Goal: Communication & Community: Answer question/provide support

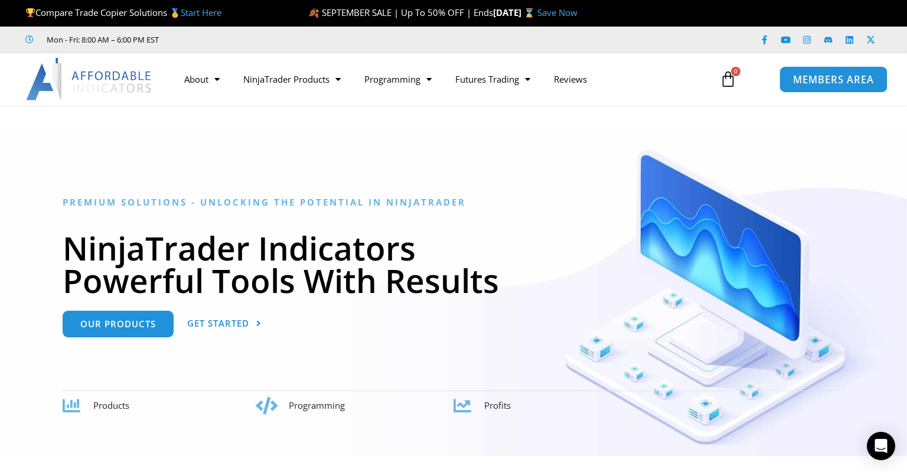
click at [819, 78] on span "MEMBERS AREA" at bounding box center [833, 79] width 81 height 10
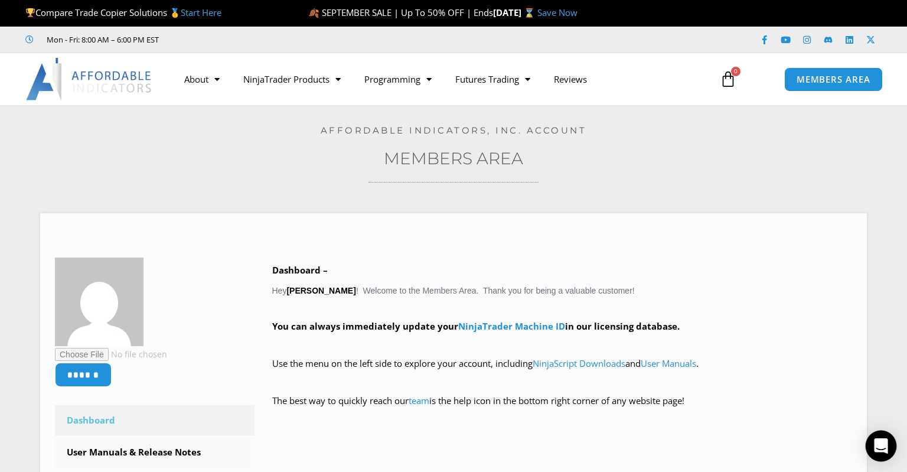
click at [892, 451] on div "Open Intercom Messenger" at bounding box center [881, 446] width 31 height 31
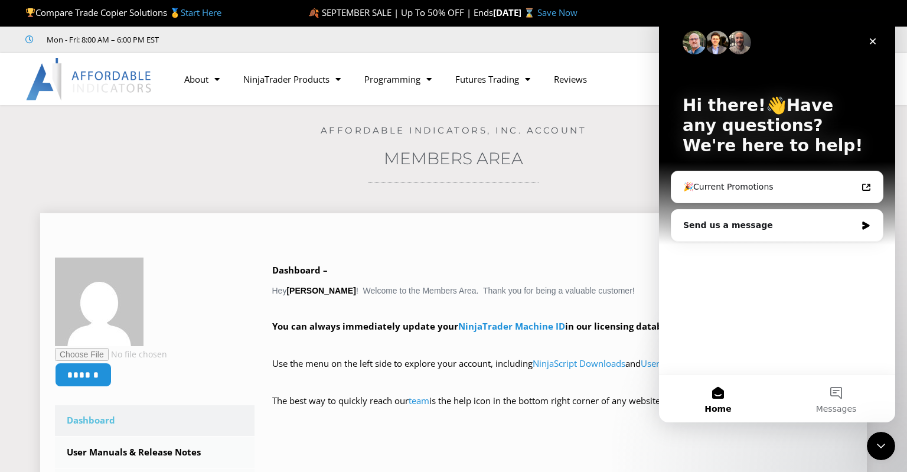
click at [571, 246] on div at bounding box center [454, 240] width 798 height 12
click at [366, 223] on div "****** Dashboard Subscriptions User Manuals & Release Notes NinjaScript Downloa…" at bounding box center [453, 459] width 827 height 492
click at [764, 228] on div "Send us a message" at bounding box center [770, 225] width 173 height 12
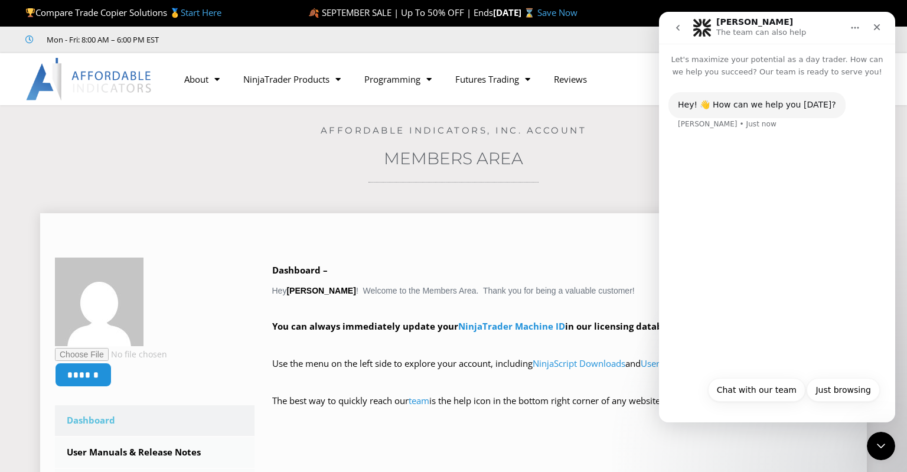
click at [288, 427] on div "Dashboard – Hey Greg Leonardson ! Welcome to the Members Area. Thank you for be…" at bounding box center [554, 344] width 598 height 173
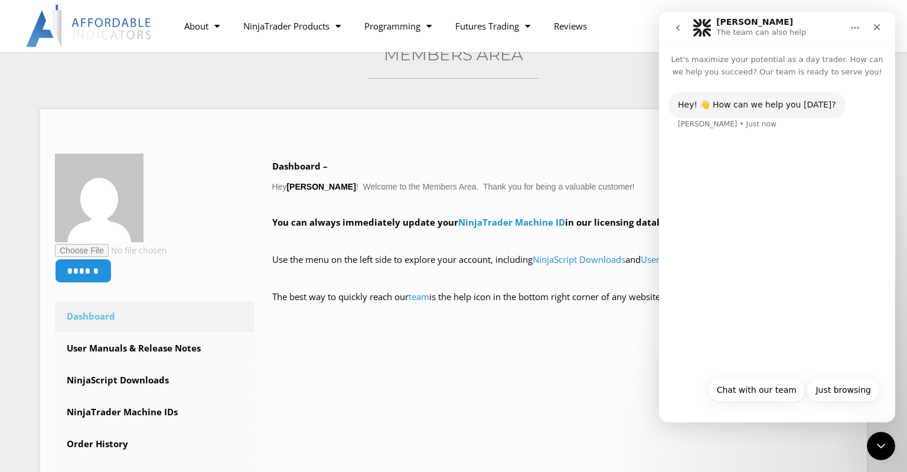
scroll to position [62, 0]
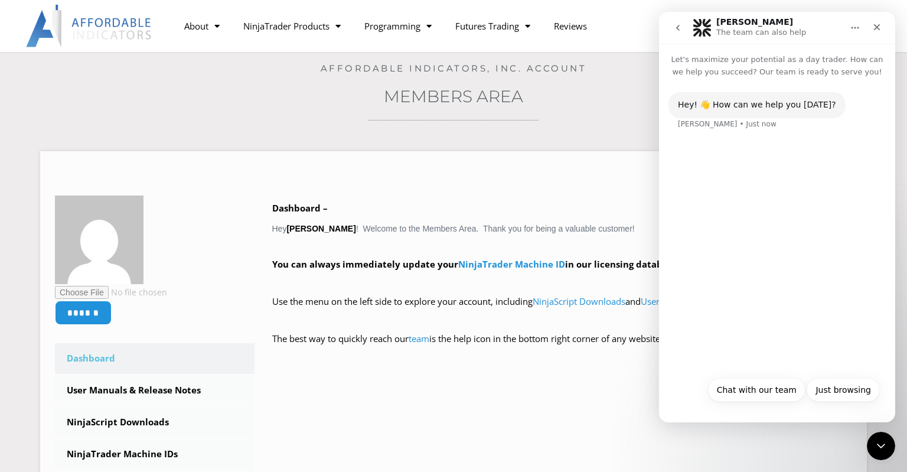
click at [741, 343] on div "Hey! 👋 How can we help you today? Solomon • Just now" at bounding box center [777, 224] width 236 height 292
click at [748, 384] on button "Chat with our team" at bounding box center [756, 390] width 97 height 24
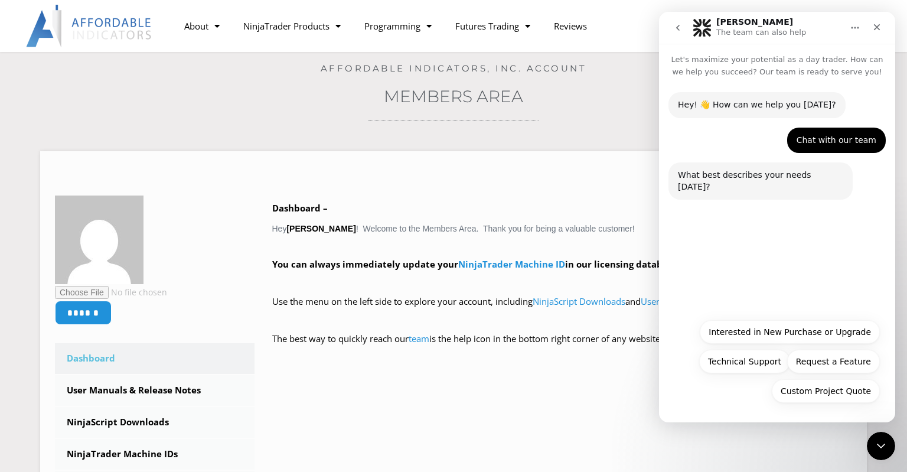
click at [738, 263] on div "Hey! 👋 How can we help you today? Solomon • Just now Chat with our team Greg • …" at bounding box center [777, 195] width 236 height 235
click at [740, 366] on button "Technical Support" at bounding box center [744, 362] width 91 height 24
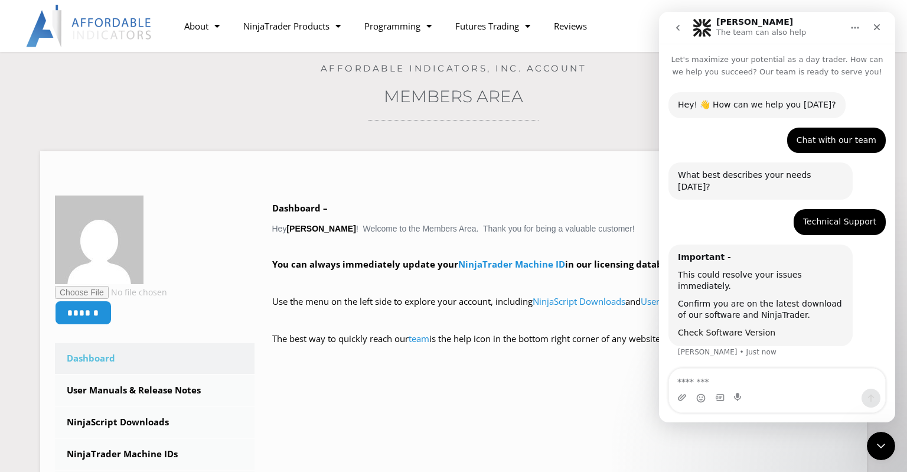
click at [737, 328] on link "Check Software Version" at bounding box center [726, 332] width 97 height 9
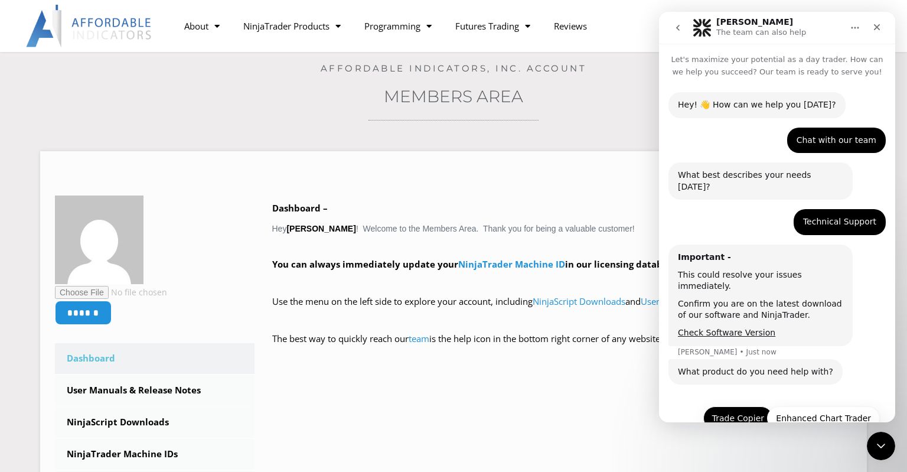
click at [736, 406] on button "Trade Copier" at bounding box center [739, 418] width 70 height 24
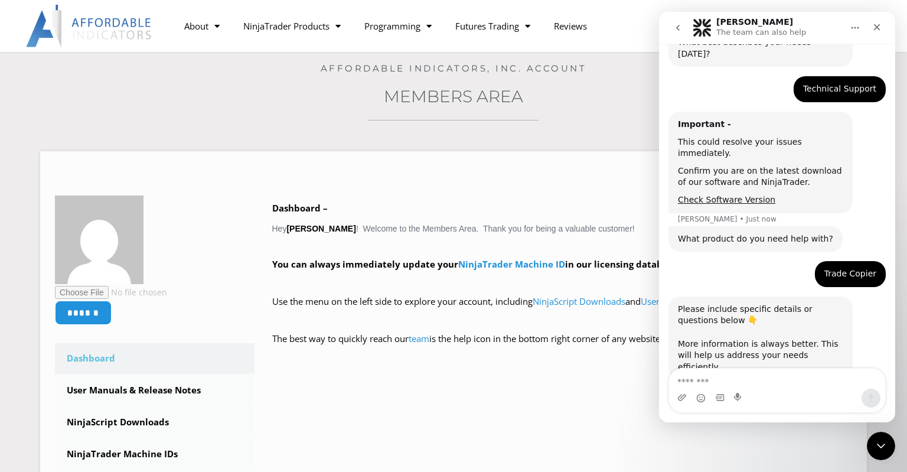
scroll to position [134, 0]
click at [713, 384] on textarea "Message…" at bounding box center [777, 379] width 216 height 20
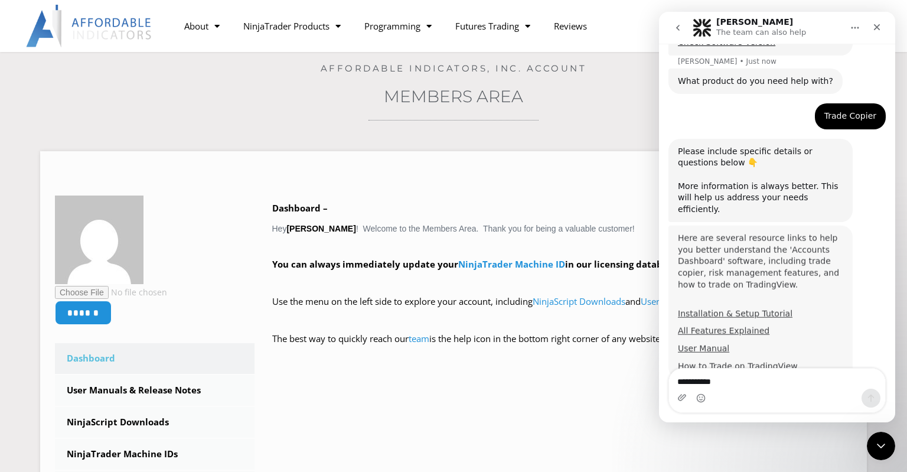
scroll to position [288, 0]
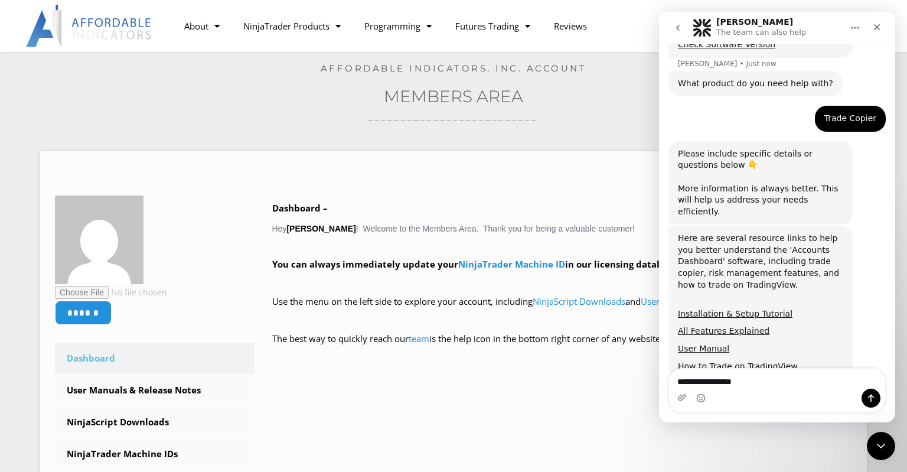
type textarea "**********"
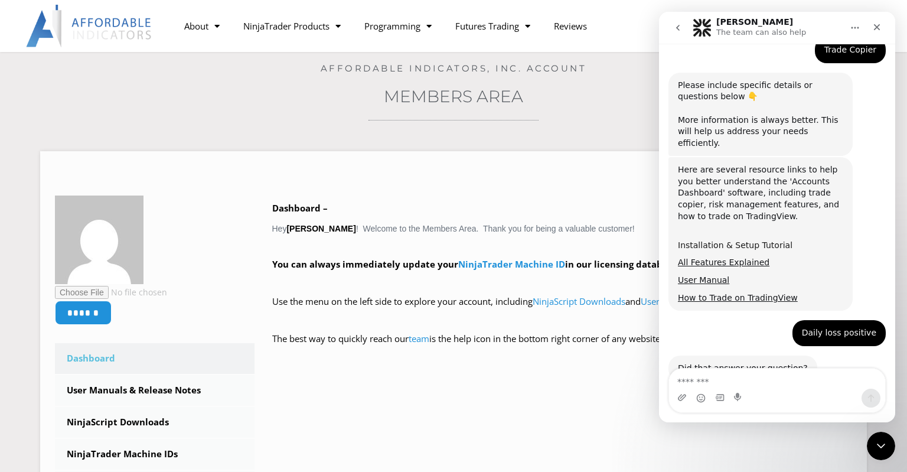
scroll to position [359, 0]
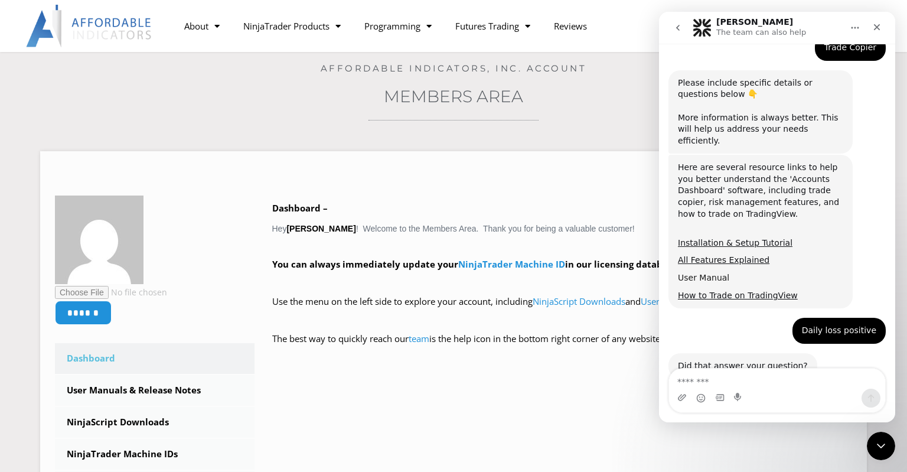
click at [708, 273] on link "User Manual" at bounding box center [703, 277] width 51 height 9
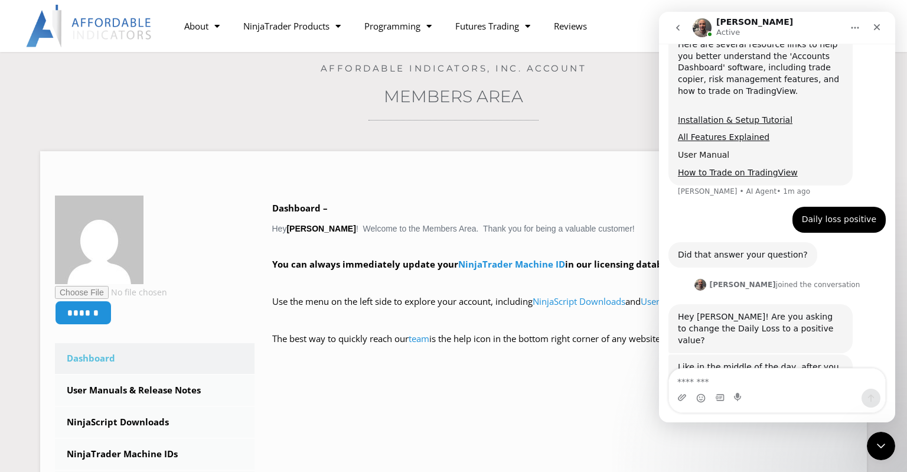
scroll to position [483, 0]
click at [858, 303] on div "Hey Greg! Are you asking to change the Daily Loss to a positive value? Joel • J…" at bounding box center [777, 328] width 217 height 50
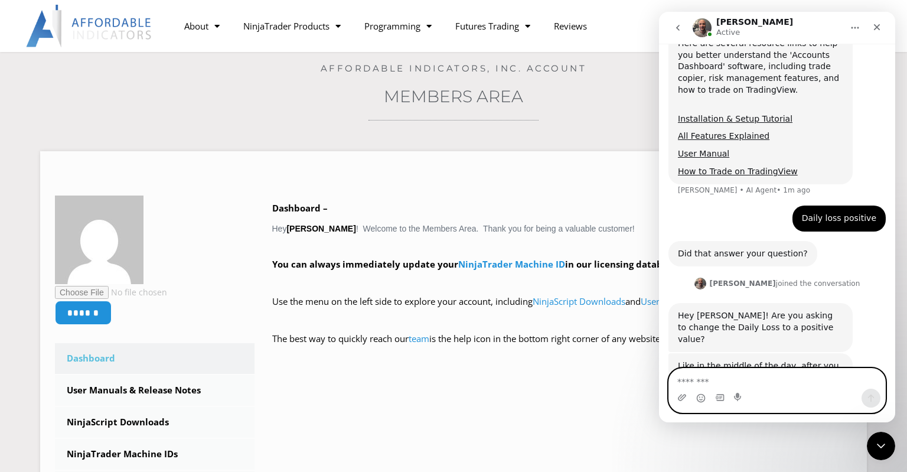
click at [711, 376] on textarea "Message…" at bounding box center [777, 379] width 216 height 20
type textarea "**********"
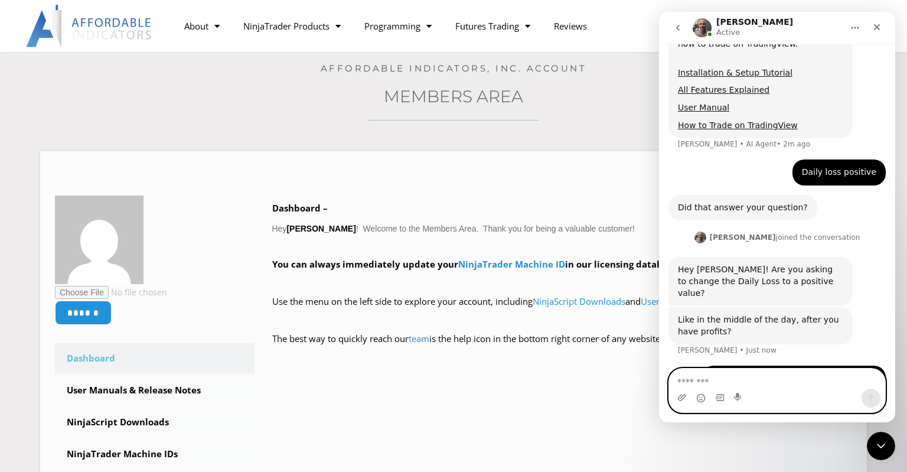
scroll to position [530, 0]
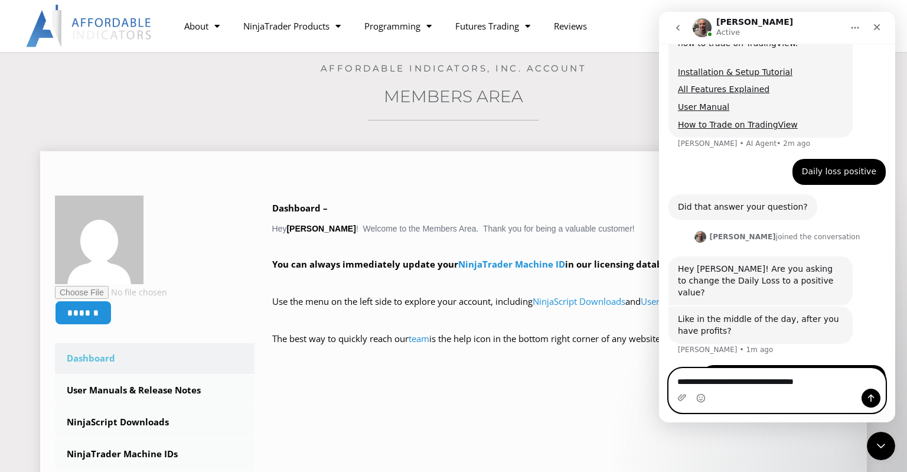
type textarea "**********"
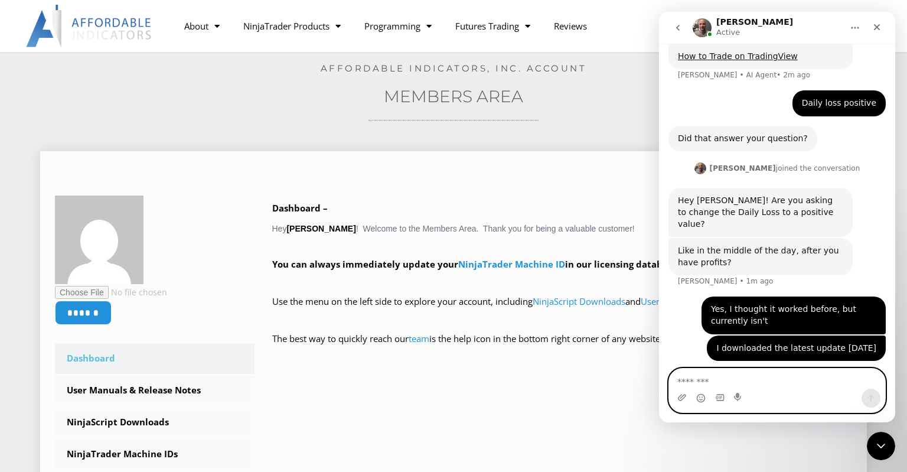
scroll to position [603, 0]
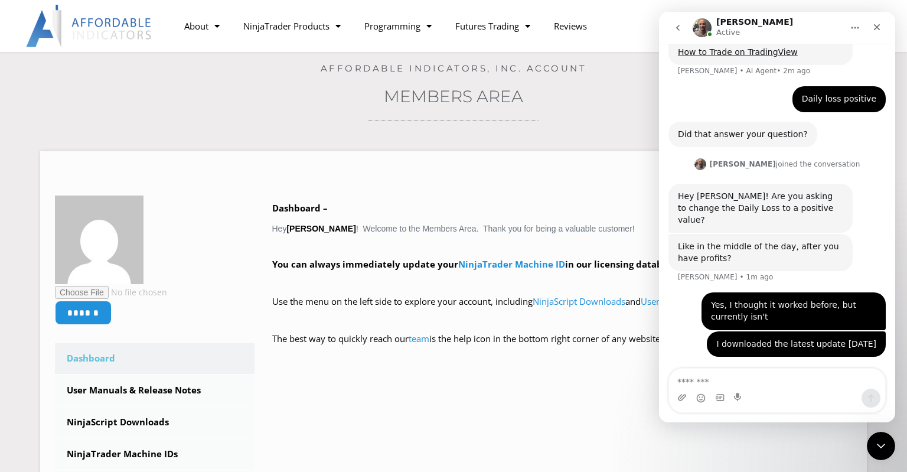
click at [794, 234] on div "Like in the middle of the day, after you have profits? Joel • 1m ago" at bounding box center [777, 263] width 217 height 58
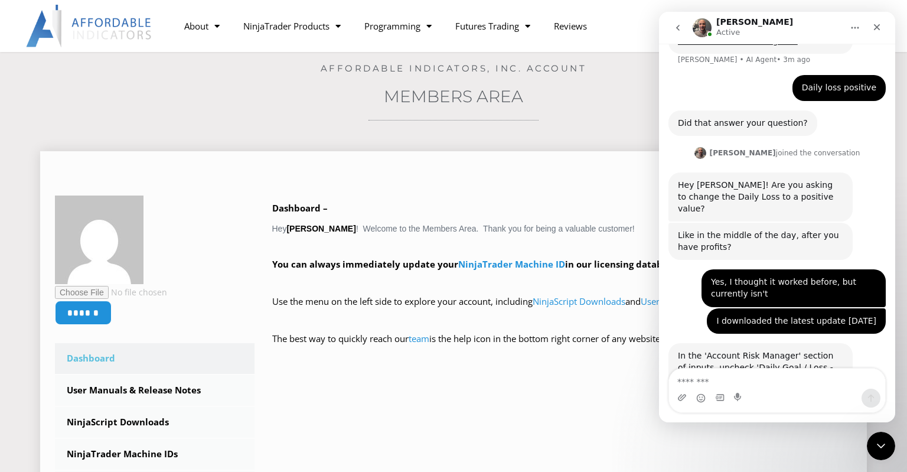
scroll to position [615, 0]
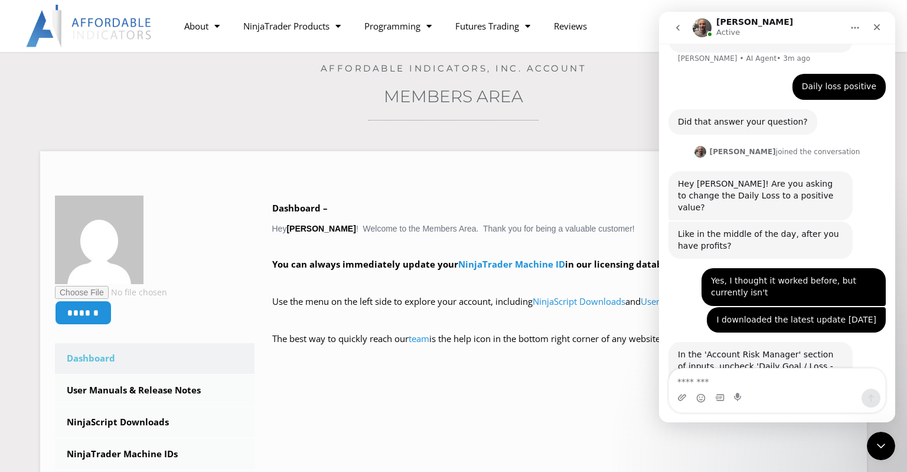
click at [718, 349] on div "In the 'Account Risk Manager' section of inputs, uncheck 'Daily Goal / Loss - R…" at bounding box center [760, 366] width 165 height 35
click at [697, 349] on div "In the 'Account Risk Manager' section of inputs, uncheck 'Daily Goal / Loss - R…" at bounding box center [760, 366] width 165 height 35
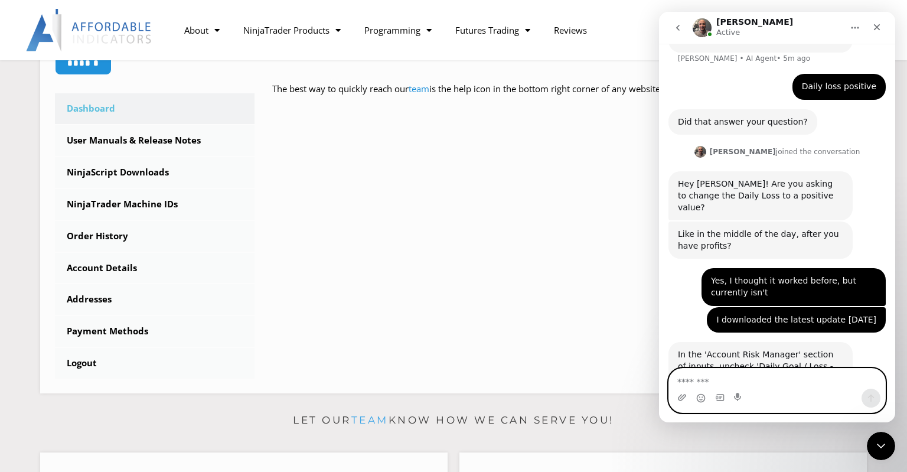
click at [712, 380] on textarea "Message…" at bounding box center [777, 379] width 216 height 20
type textarea "*"
type textarea "**********"
click at [874, 400] on icon "Send a message…" at bounding box center [871, 397] width 9 height 9
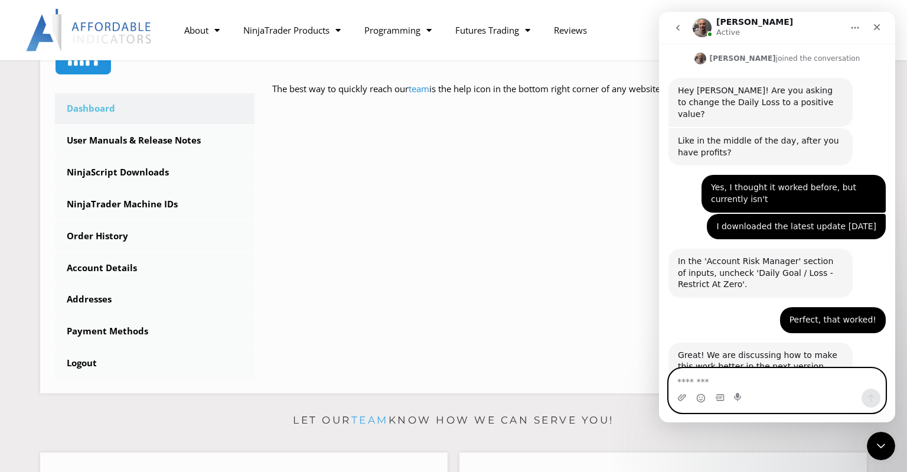
scroll to position [709, 0]
click at [742, 373] on textarea "Message…" at bounding box center [777, 379] width 216 height 20
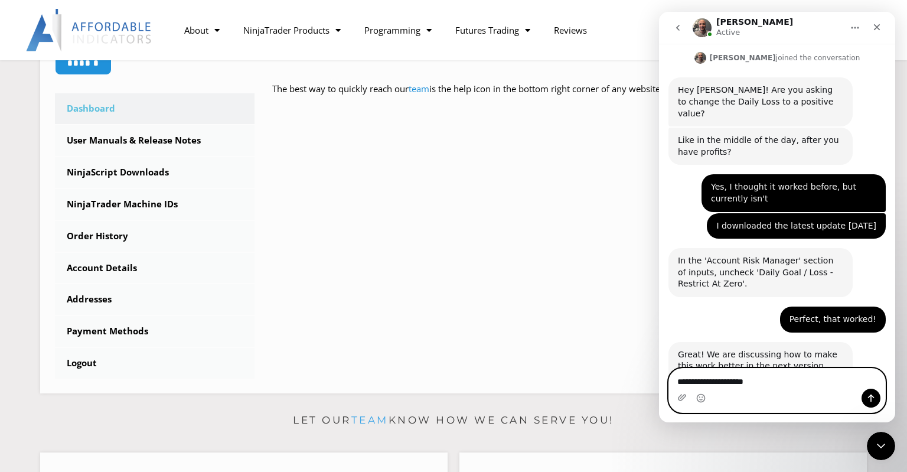
type textarea "**********"
click at [871, 403] on button "Send a message…" at bounding box center [871, 398] width 19 height 19
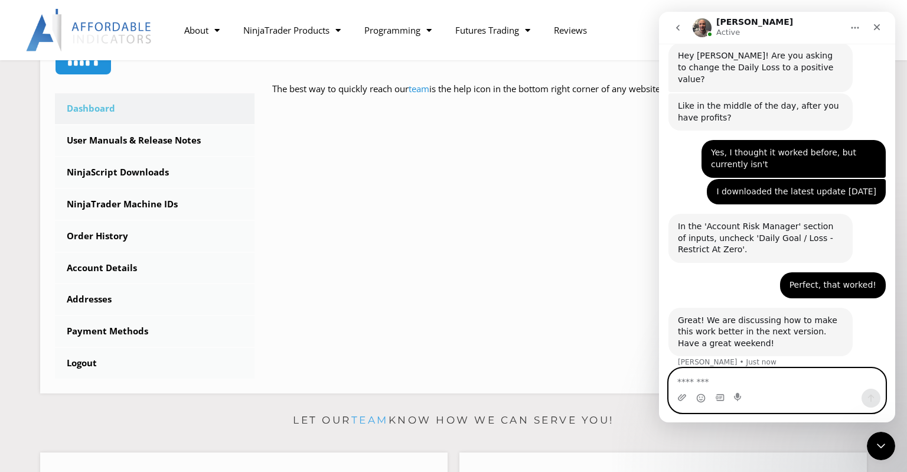
scroll to position [744, 0]
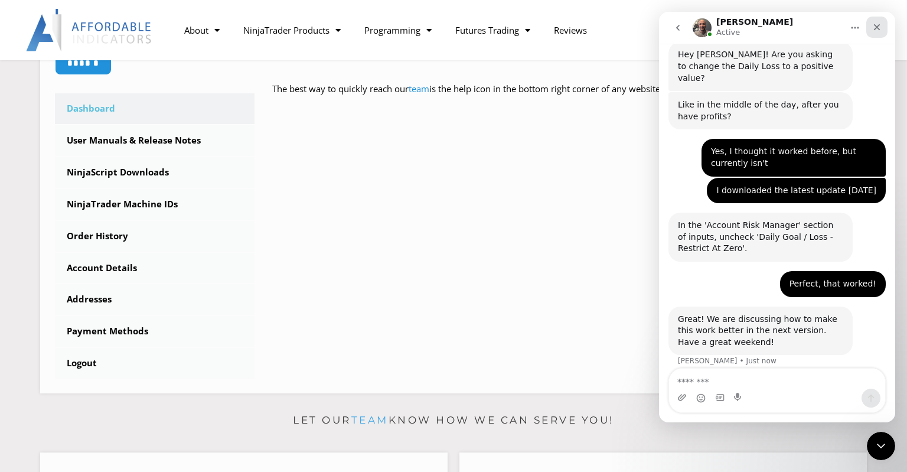
click at [878, 27] on icon "Close" at bounding box center [877, 27] width 6 height 6
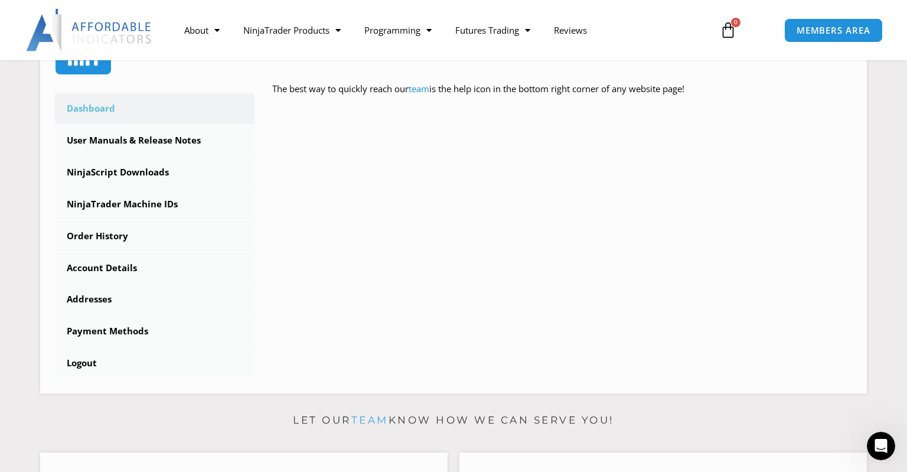
scroll to position [721, 0]
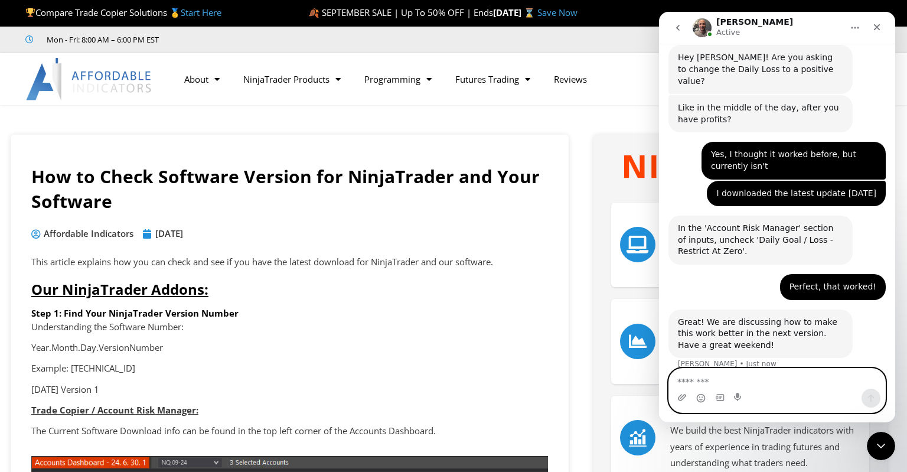
scroll to position [740, 0]
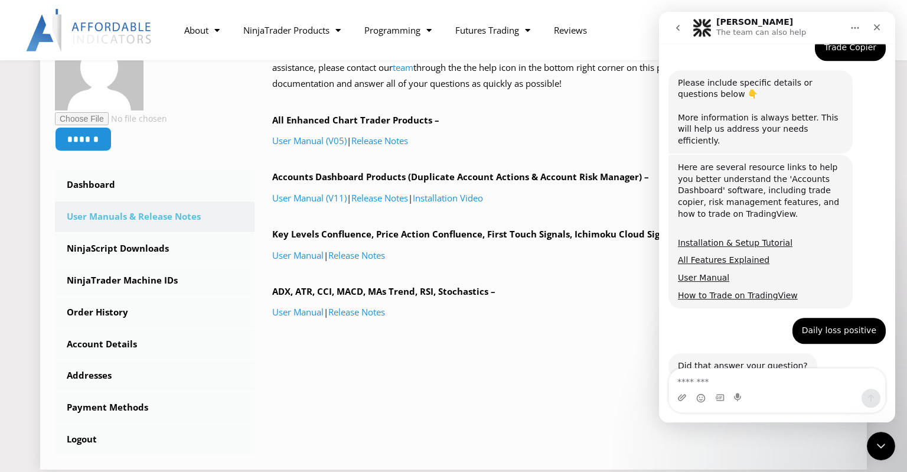
scroll to position [249, 0]
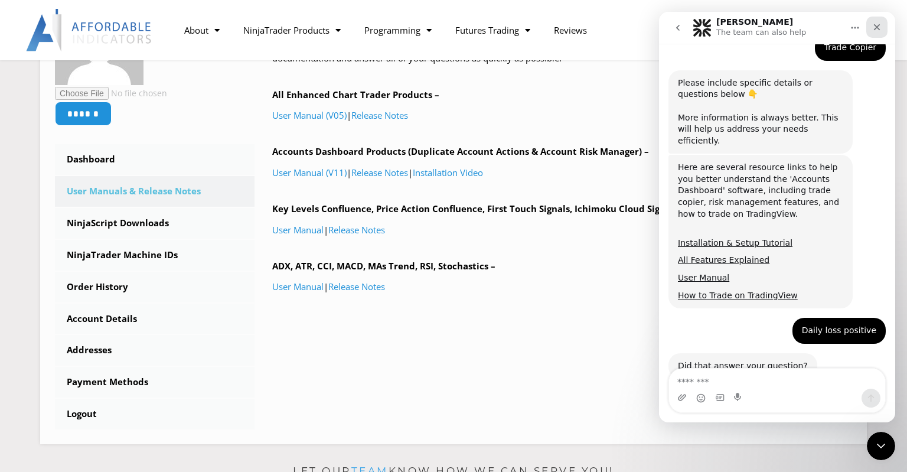
click at [874, 30] on icon "Close" at bounding box center [877, 26] width 9 height 9
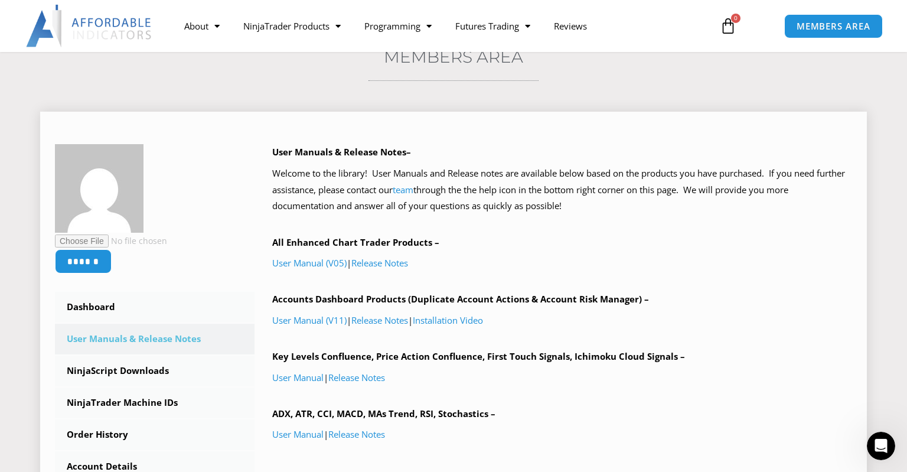
scroll to position [125, 0]
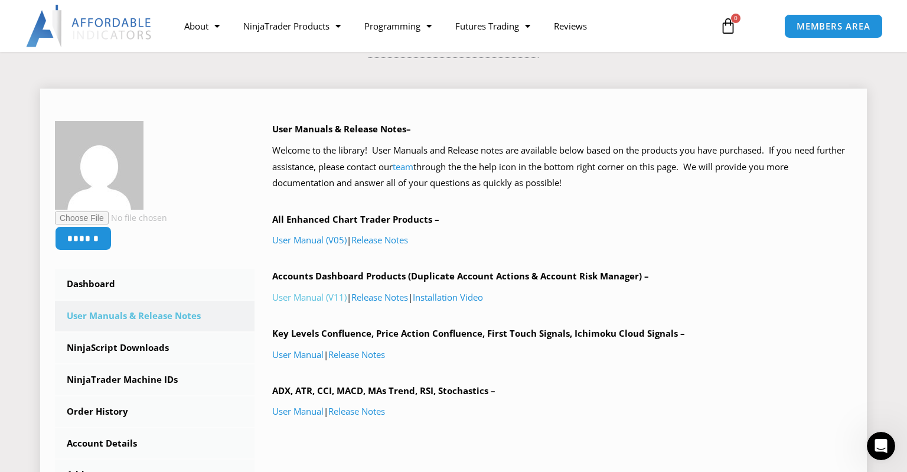
click at [300, 300] on link "User Manual (V11)" at bounding box center [309, 297] width 74 height 12
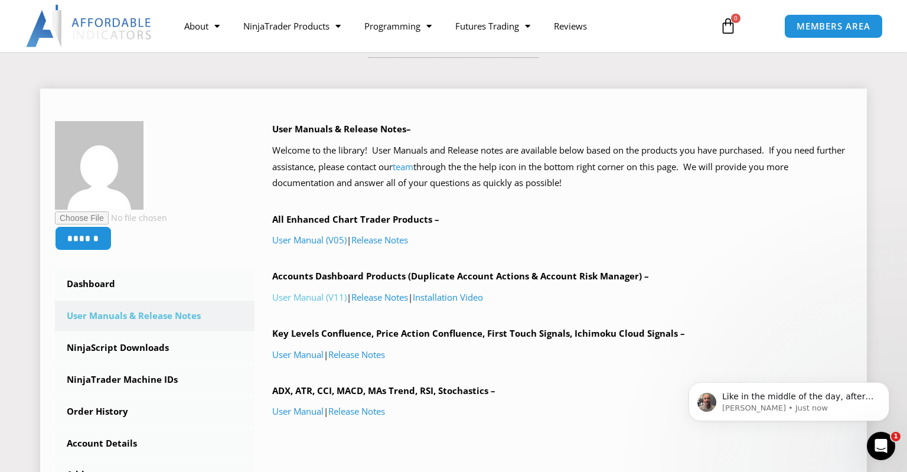
scroll to position [0, 0]
